Goal: Information Seeking & Learning: Learn about a topic

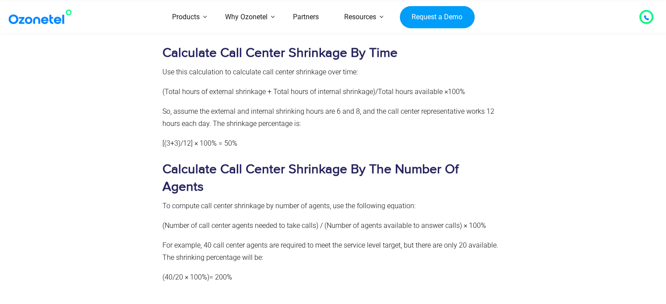
scroll to position [1489, 0]
click at [647, 19] on icon at bounding box center [646, 17] width 4 height 4
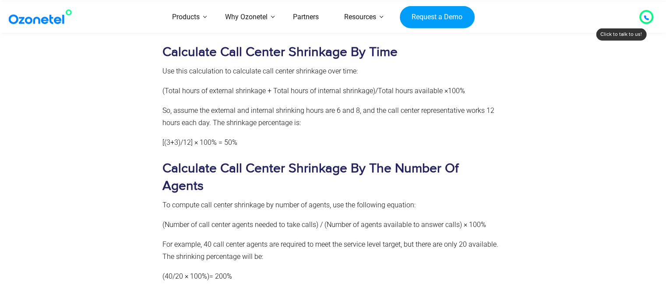
click at [645, 20] on icon at bounding box center [646, 17] width 5 height 5
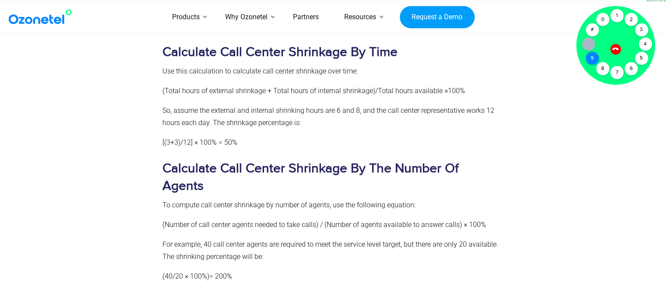
click at [588, 59] on div "9" at bounding box center [591, 58] width 13 height 13
click at [601, 68] on div "8" at bounding box center [602, 68] width 13 height 13
click at [644, 41] on div "4" at bounding box center [645, 44] width 13 height 13
drag, startPoint x: 602, startPoint y: 20, endPoint x: 621, endPoint y: 35, distance: 23.7
click at [602, 20] on div "0" at bounding box center [602, 19] width 13 height 13
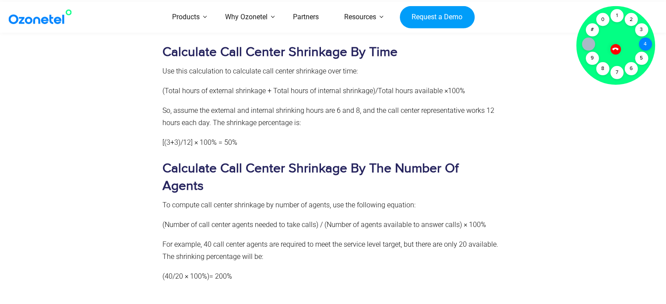
click at [645, 45] on div "4" at bounding box center [645, 44] width 13 height 13
click at [602, 21] on div "0" at bounding box center [602, 19] width 13 height 13
click at [602, 67] on div "8" at bounding box center [602, 68] width 13 height 13
click at [593, 56] on div "9" at bounding box center [591, 58] width 13 height 13
click at [615, 71] on div "7" at bounding box center [616, 72] width 13 height 13
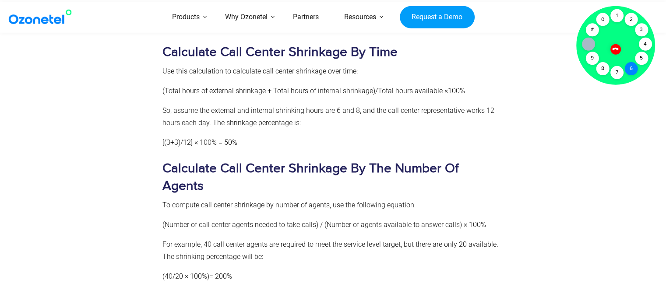
click at [626, 68] on div "6" at bounding box center [630, 68] width 13 height 13
click at [618, 48] on div at bounding box center [615, 49] width 15 height 15
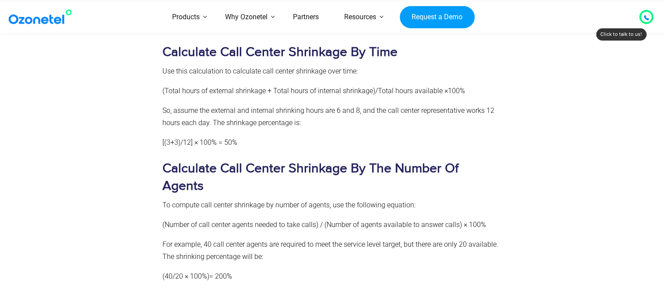
click at [638, 19] on div at bounding box center [646, 17] width 17 height 17
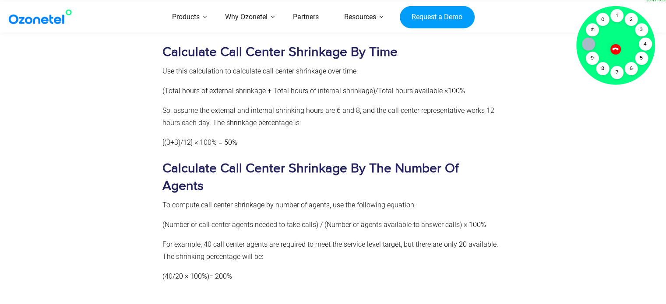
click at [616, 46] on div at bounding box center [615, 49] width 15 height 15
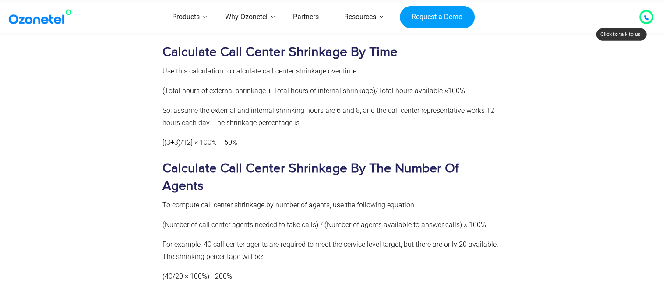
click at [642, 22] on div at bounding box center [646, 17] width 14 height 14
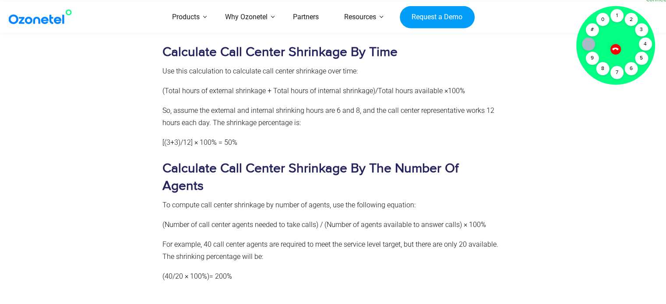
click at [588, 42] on icon at bounding box center [588, 44] width 7 height 7
click at [616, 49] on icon at bounding box center [615, 49] width 6 height 6
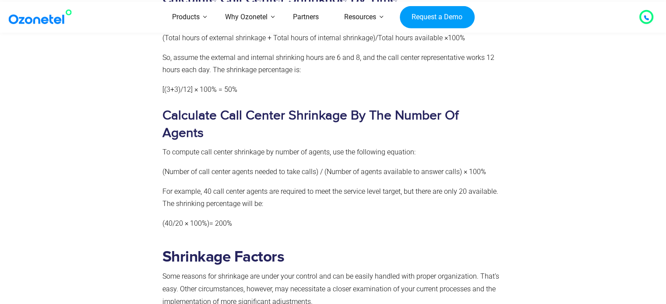
scroll to position [1576, 0]
